Goal: Information Seeking & Learning: Find specific fact

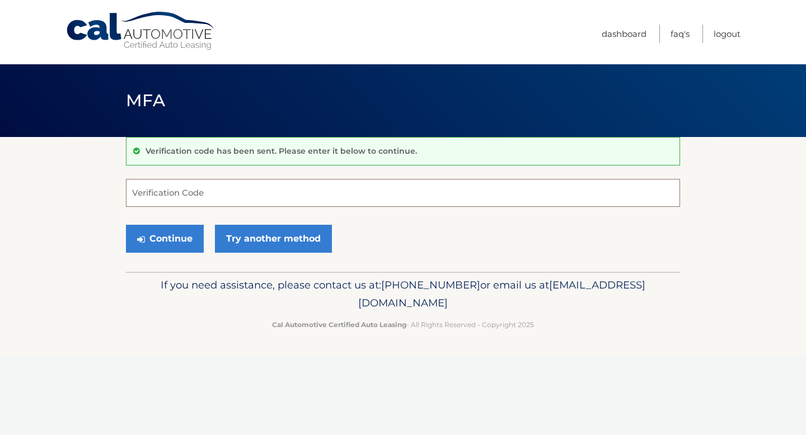
click at [272, 195] on input "Verification Code" at bounding box center [403, 193] width 554 height 28
type input "371254"
click at [126, 225] on button "Continue" at bounding box center [165, 239] width 78 height 28
click at [148, 238] on button "Continue" at bounding box center [165, 239] width 78 height 28
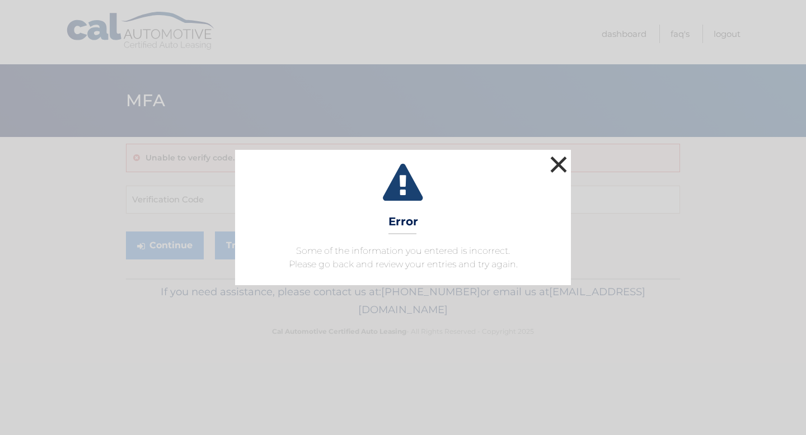
click at [561, 170] on button "×" at bounding box center [558, 164] width 22 height 22
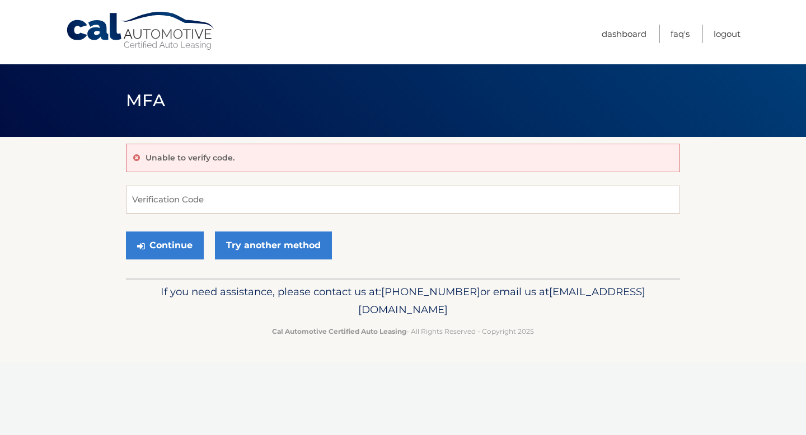
click at [182, 44] on link "Cal Automotive" at bounding box center [140, 31] width 151 height 40
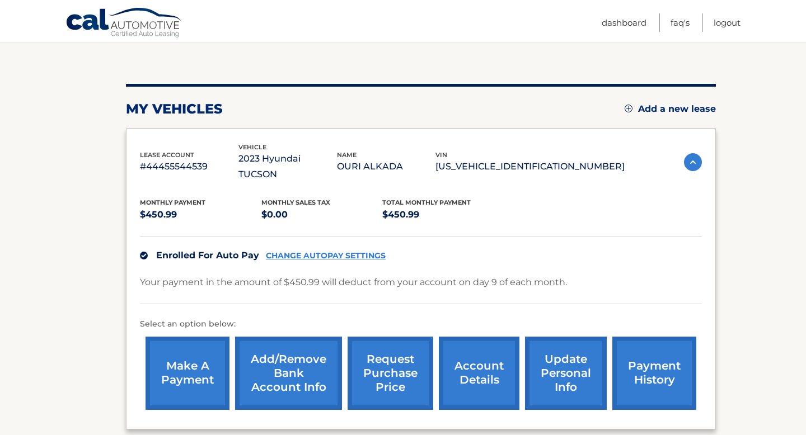
scroll to position [200, 0]
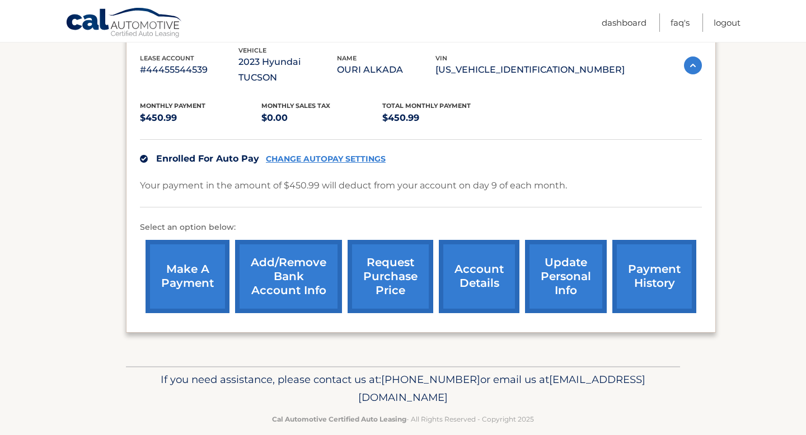
click at [399, 268] on link "request purchase price" at bounding box center [390, 276] width 86 height 73
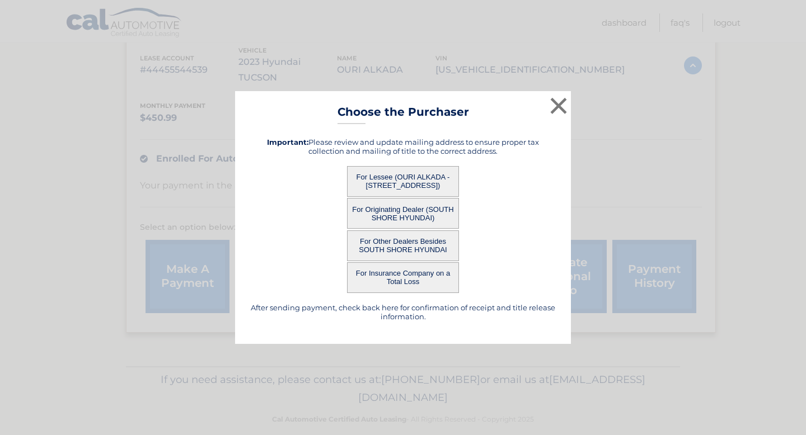
click at [367, 175] on button "For Lessee (OURI ALKADA - 2523 E 11TH ST, , BROOKLYN, ny 11235)" at bounding box center [403, 181] width 112 height 31
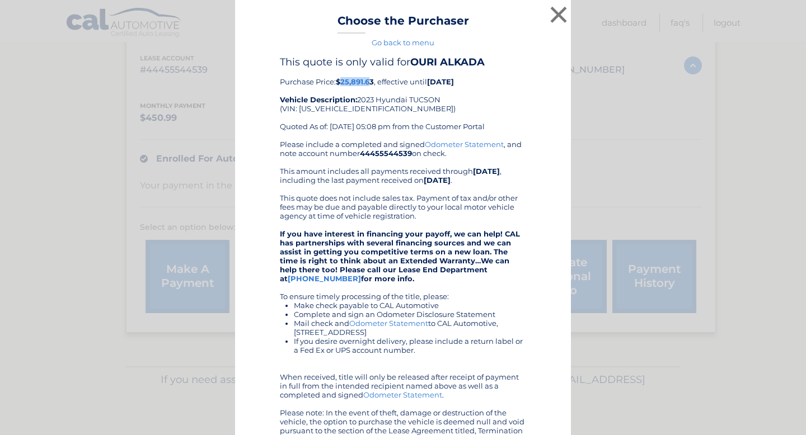
drag, startPoint x: 341, startPoint y: 82, endPoint x: 369, endPoint y: 79, distance: 28.1
click at [369, 79] on b "$25,891.63" at bounding box center [355, 81] width 38 height 9
drag, startPoint x: 377, startPoint y: 80, endPoint x: 342, endPoint y: 81, distance: 35.3
click at [342, 81] on div "This quote is only valid for OURI ALKADA Purchase Price: $25,891.63 , effective…" at bounding box center [403, 98] width 246 height 84
copy div "25,891.63 ,"
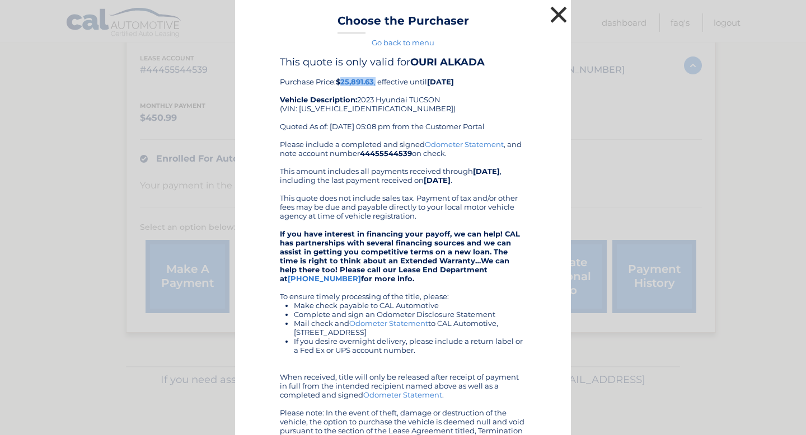
click at [561, 12] on button "×" at bounding box center [558, 14] width 22 height 22
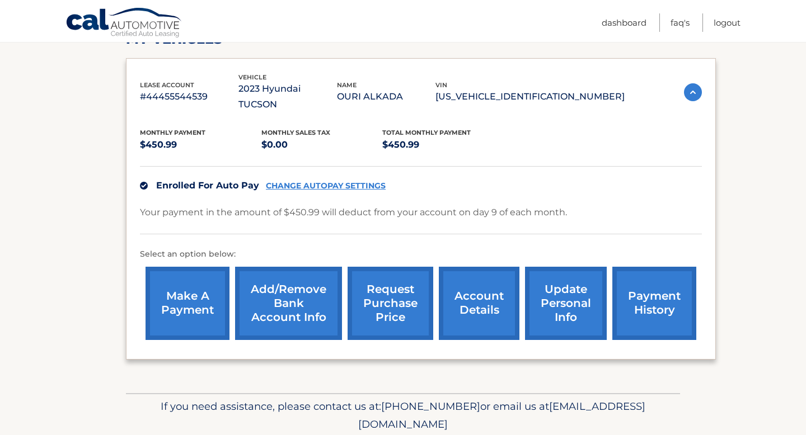
scroll to position [170, 0]
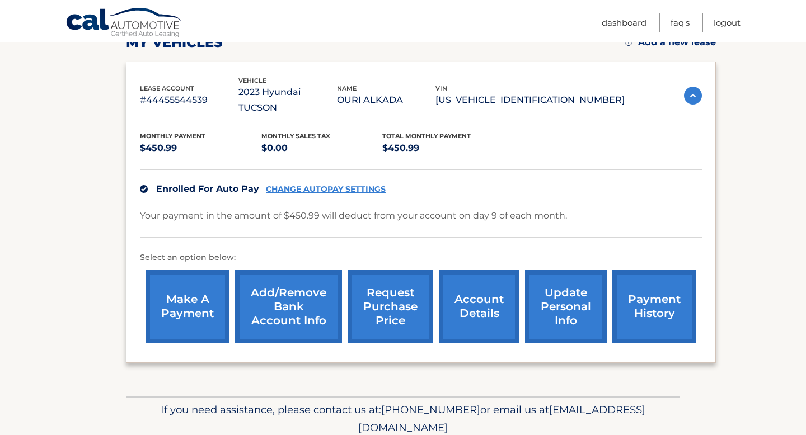
click at [389, 298] on link "request purchase price" at bounding box center [390, 306] width 86 height 73
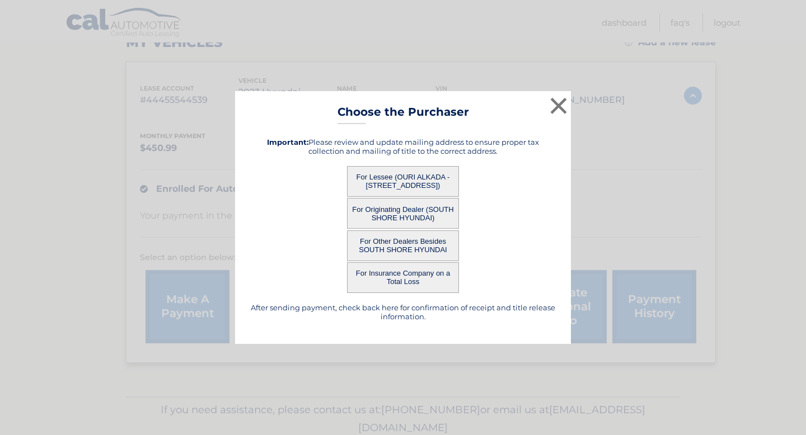
click at [401, 242] on button "For Other Dealers Besides SOUTH SHORE HYUNDAI" at bounding box center [403, 246] width 112 height 31
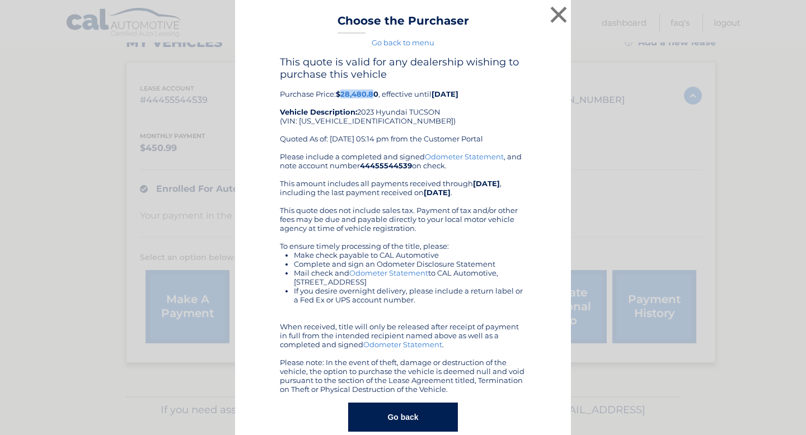
drag, startPoint x: 344, startPoint y: 92, endPoint x: 377, endPoint y: 91, distance: 33.0
click at [377, 91] on b "$28,480.80" at bounding box center [357, 94] width 43 height 9
click at [552, 13] on button "×" at bounding box center [558, 14] width 22 height 22
